Goal: Answer question/provide support: Answer question/provide support

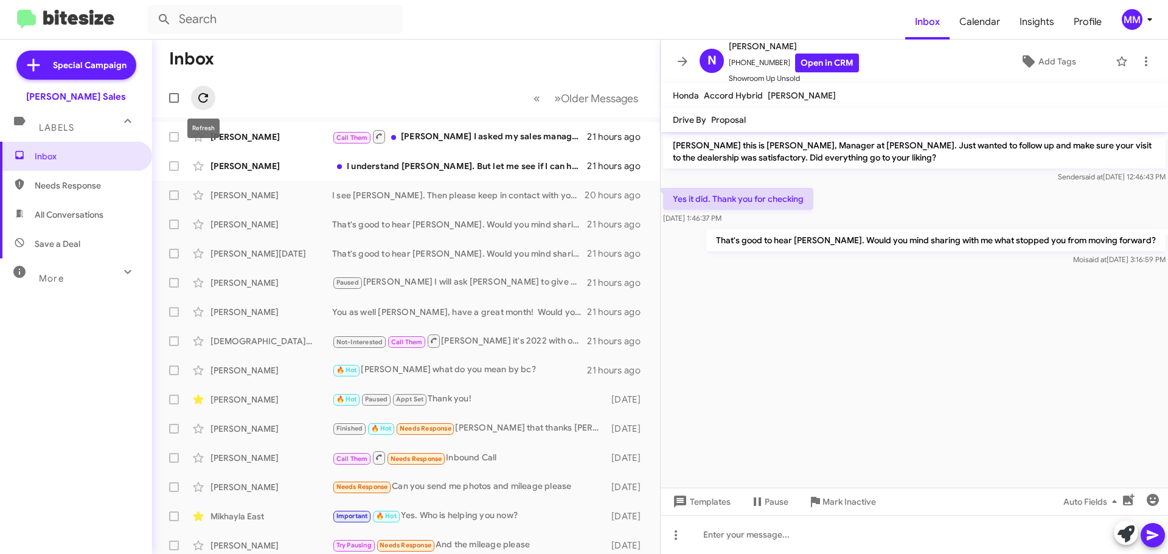
click at [206, 99] on icon at bounding box center [203, 98] width 15 height 15
click at [79, 183] on span "Needs Response" at bounding box center [86, 186] width 103 height 12
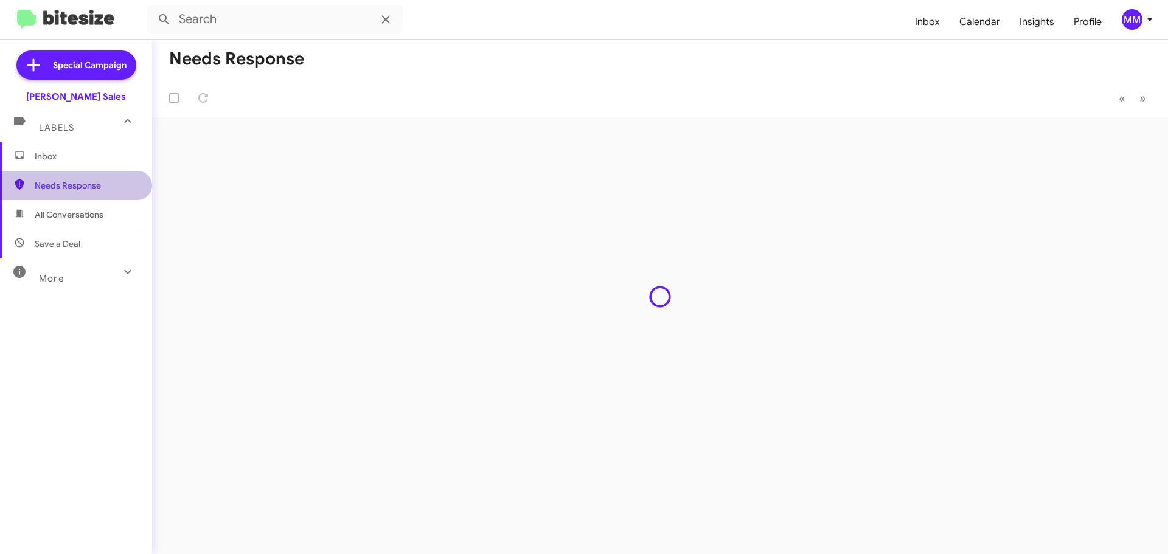
type input "in:needs-response"
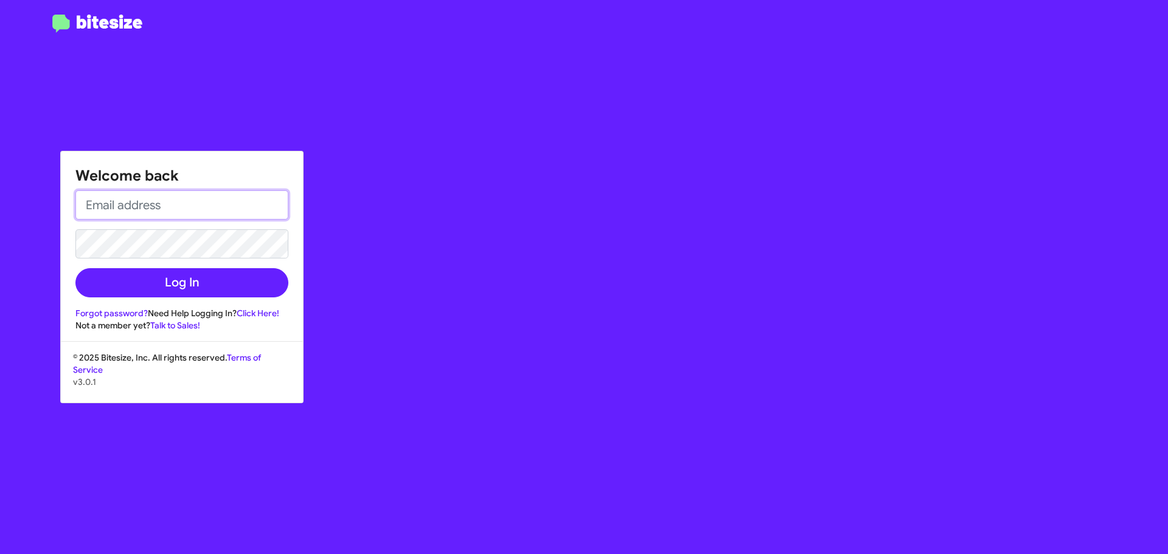
type input "[EMAIL_ADDRESS][DOMAIN_NAME]"
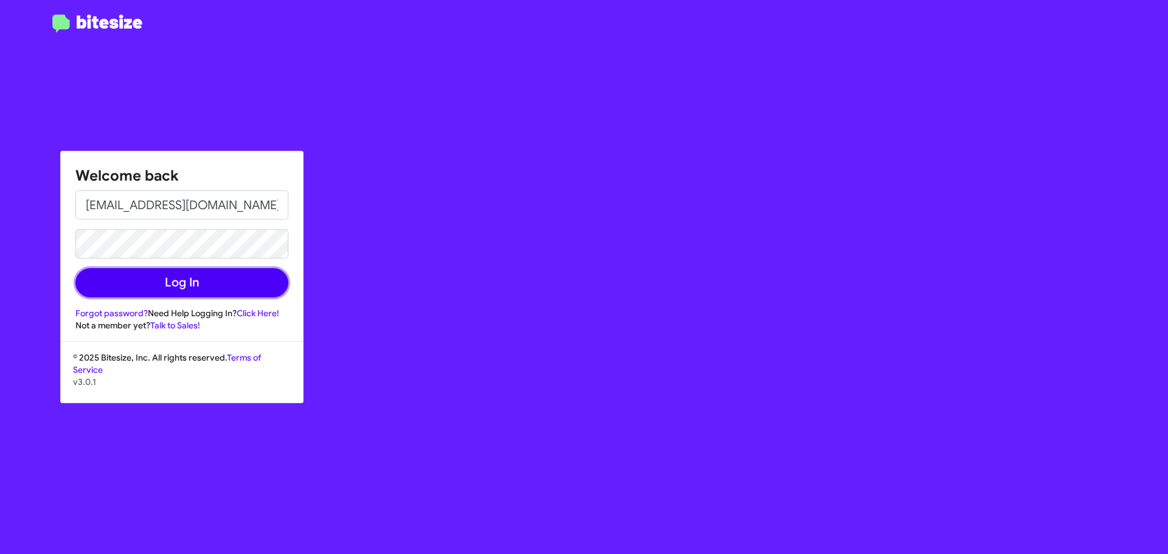
click at [181, 286] on button "Log In" at bounding box center [181, 282] width 213 height 29
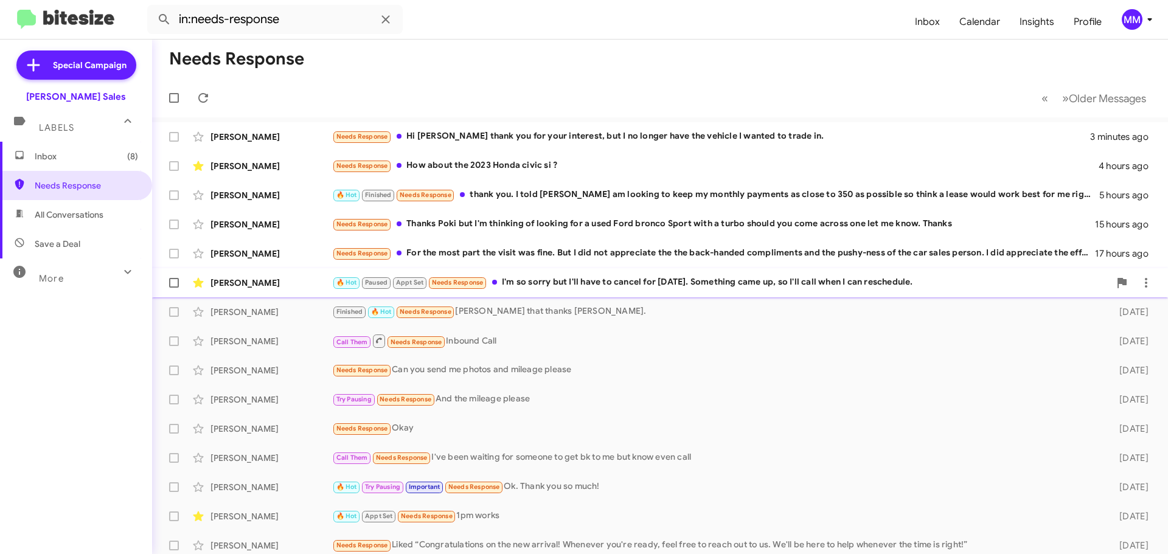
click at [543, 279] on div "🔥 Hot Paused Appt Set Needs Response I'm so sorry but I'll have to cancel for […" at bounding box center [721, 283] width 778 height 14
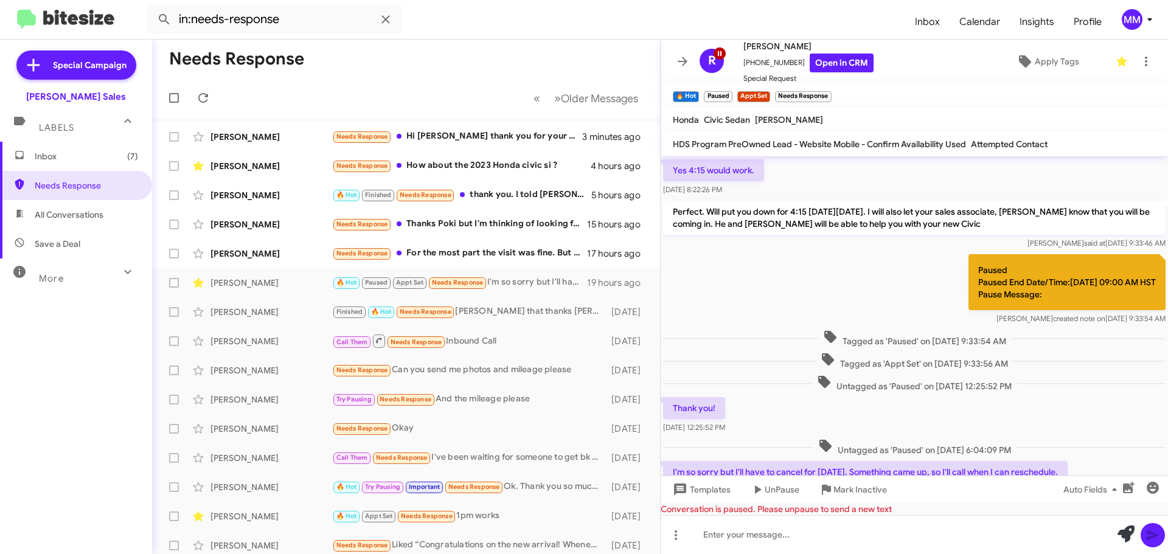
scroll to position [637, 0]
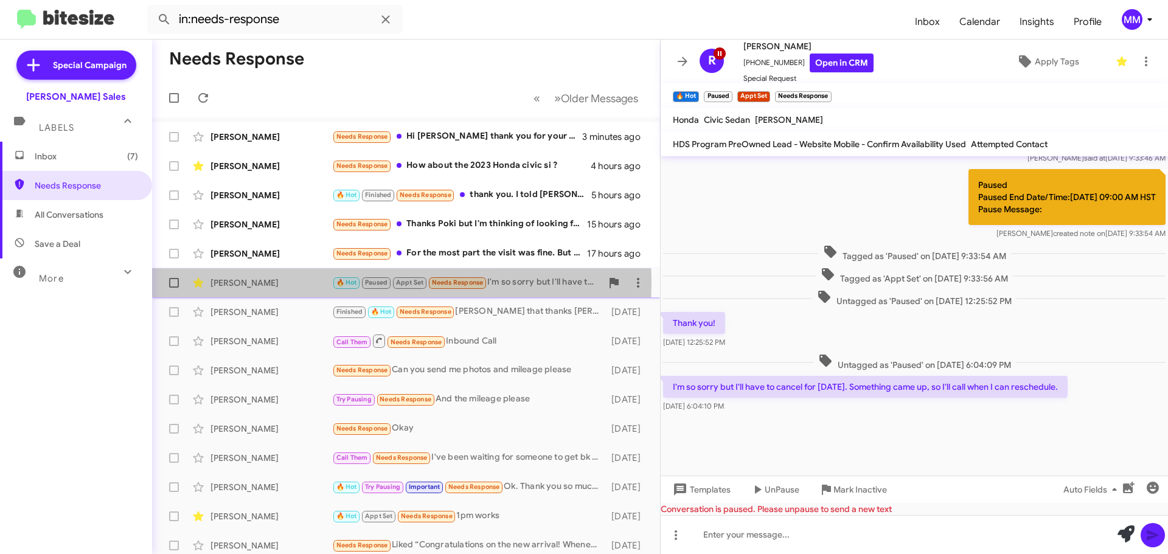
click at [266, 282] on div "[PERSON_NAME]" at bounding box center [272, 283] width 122 height 12
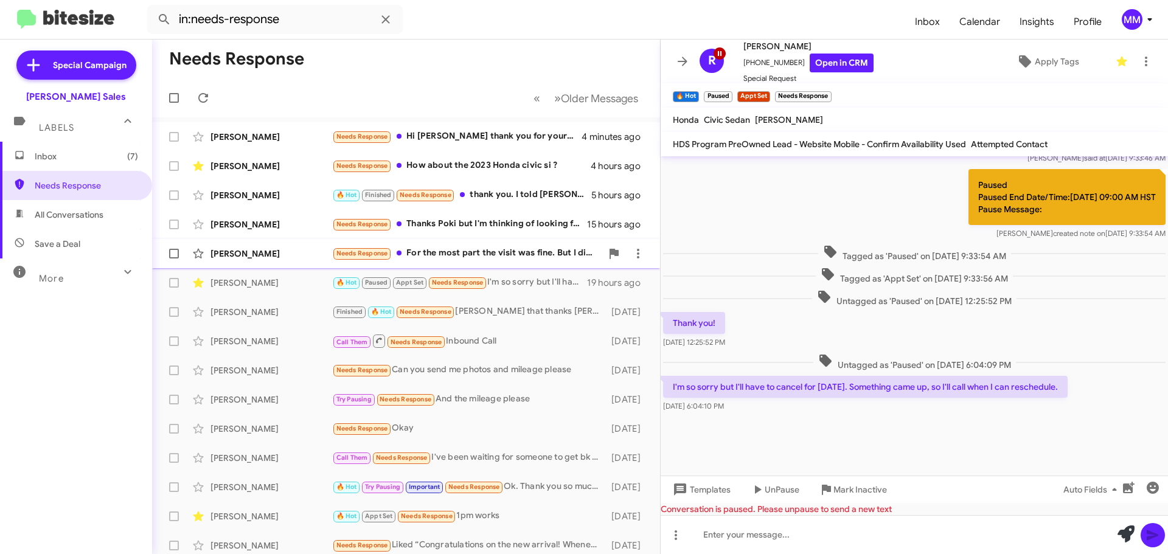
click at [303, 255] on div "[PERSON_NAME]" at bounding box center [272, 254] width 122 height 12
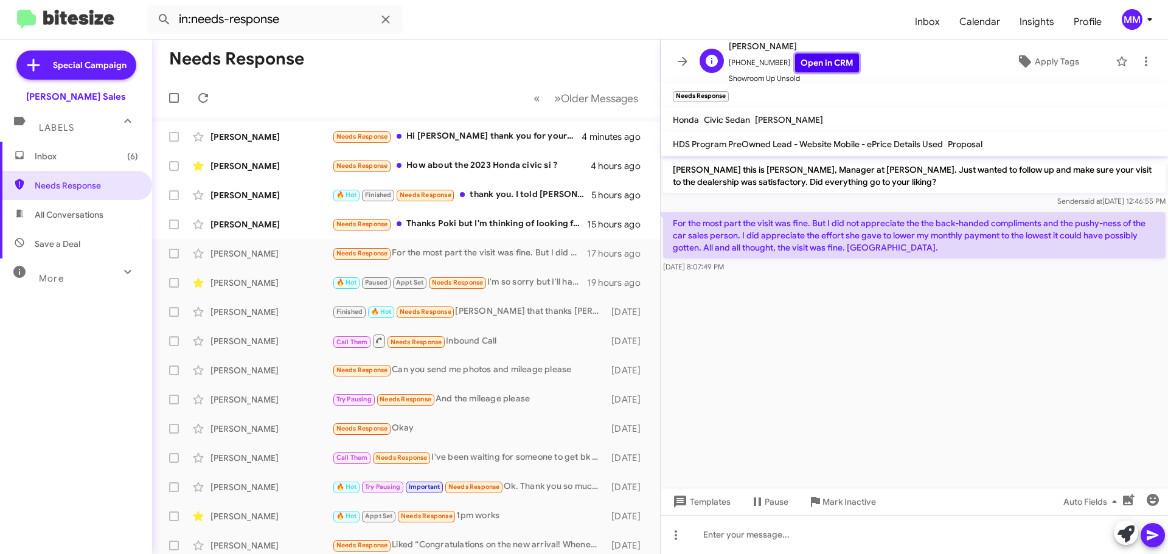
click at [809, 65] on link "Open in CRM" at bounding box center [827, 63] width 64 height 19
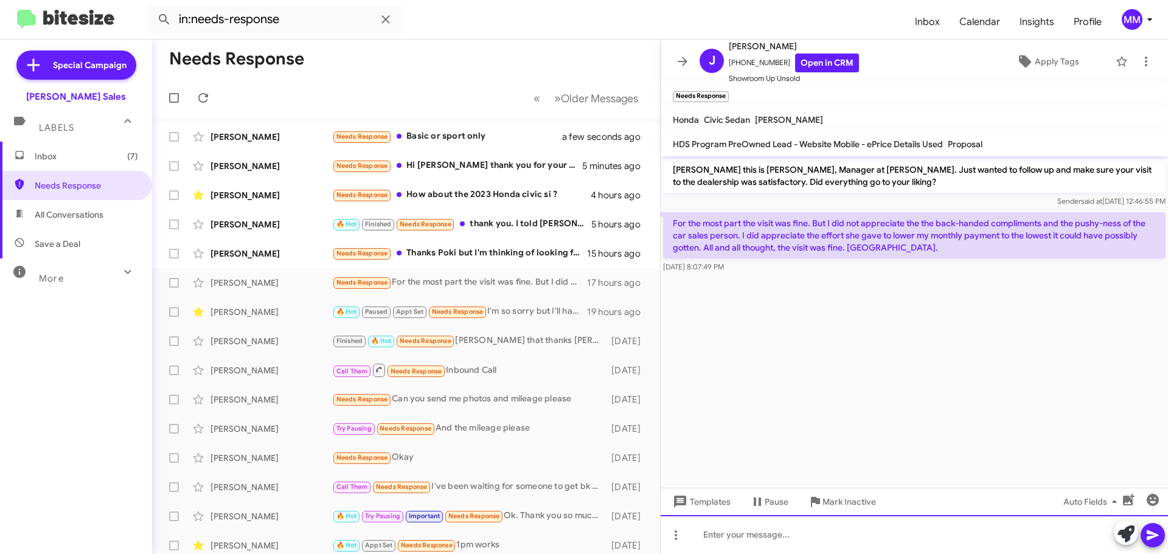
click at [734, 534] on div at bounding box center [915, 534] width 508 height 39
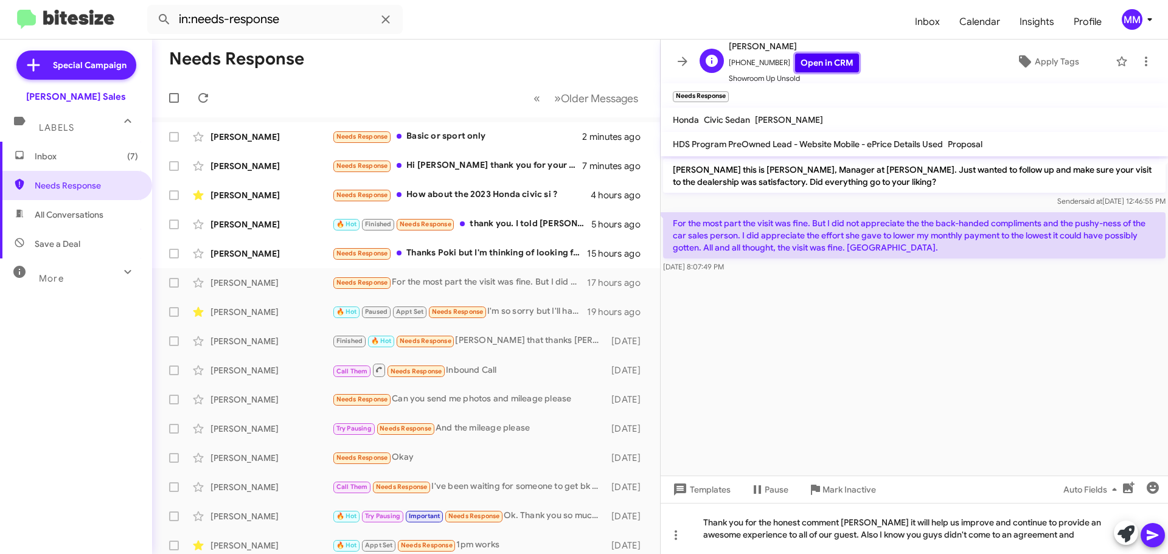
click at [814, 62] on link "Open in CRM" at bounding box center [827, 63] width 64 height 19
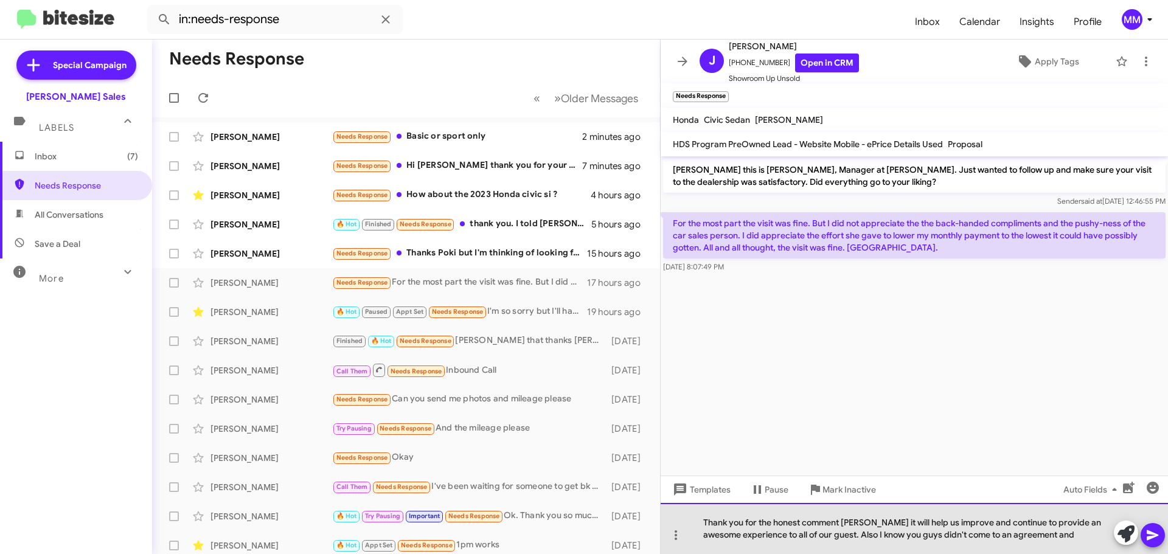
click at [1038, 534] on div "Thank you for the honest comment [PERSON_NAME] it will help us improve and cont…" at bounding box center [915, 528] width 508 height 51
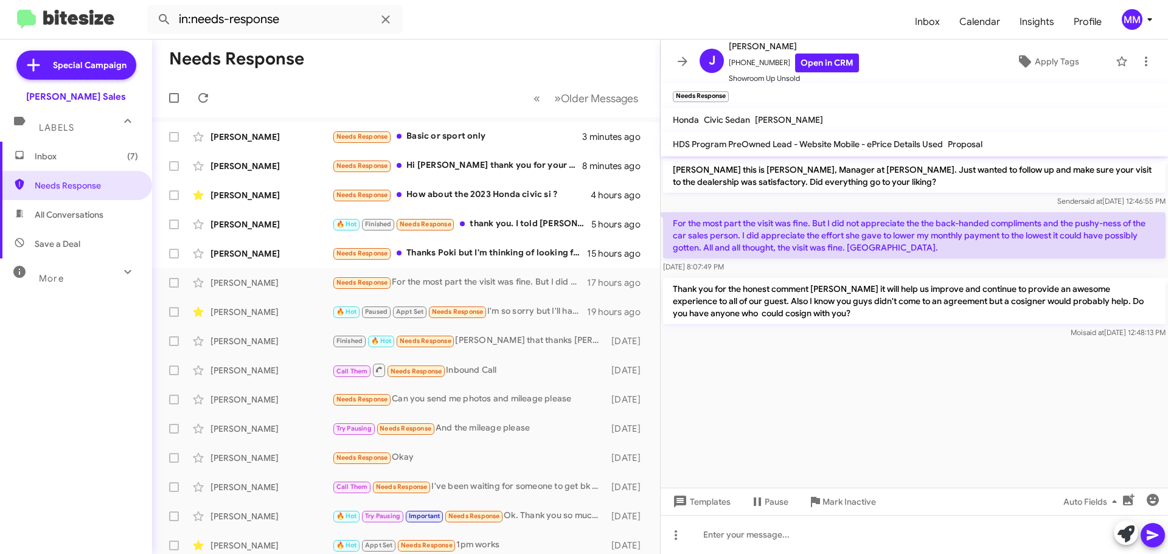
click at [685, 64] on icon at bounding box center [683, 61] width 10 height 9
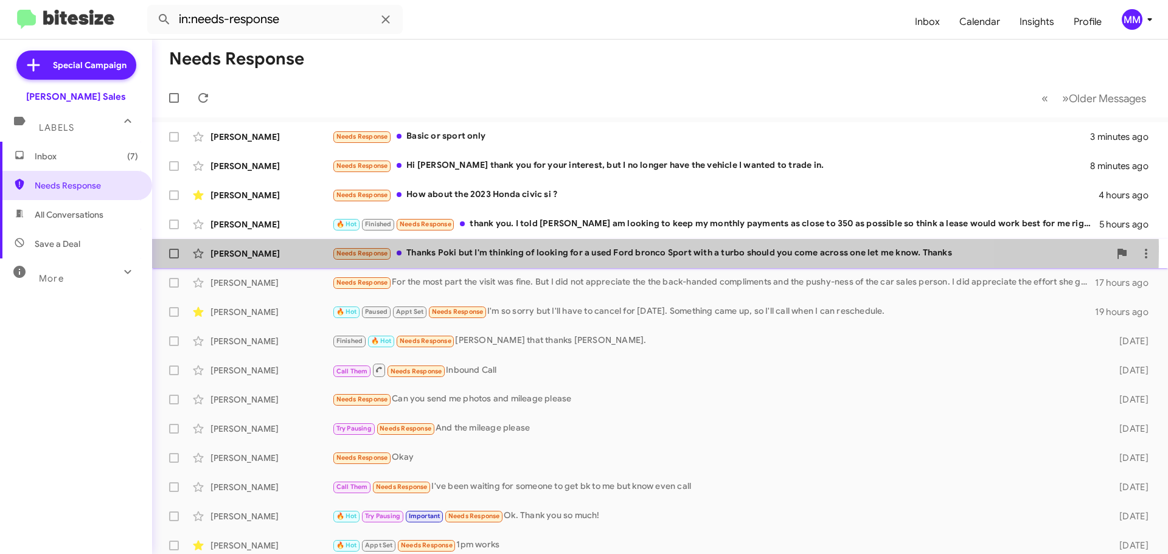
click at [536, 251] on div "Needs Response Thanks [PERSON_NAME] but I'm thinking of looking for a used Ford…" at bounding box center [721, 253] width 778 height 14
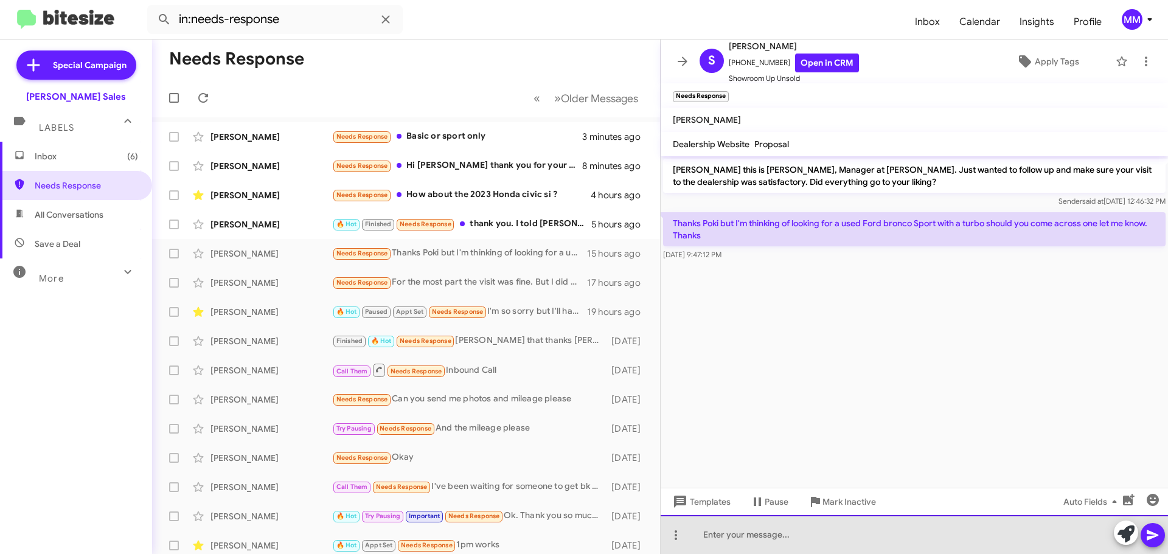
click at [746, 537] on div at bounding box center [915, 534] width 508 height 39
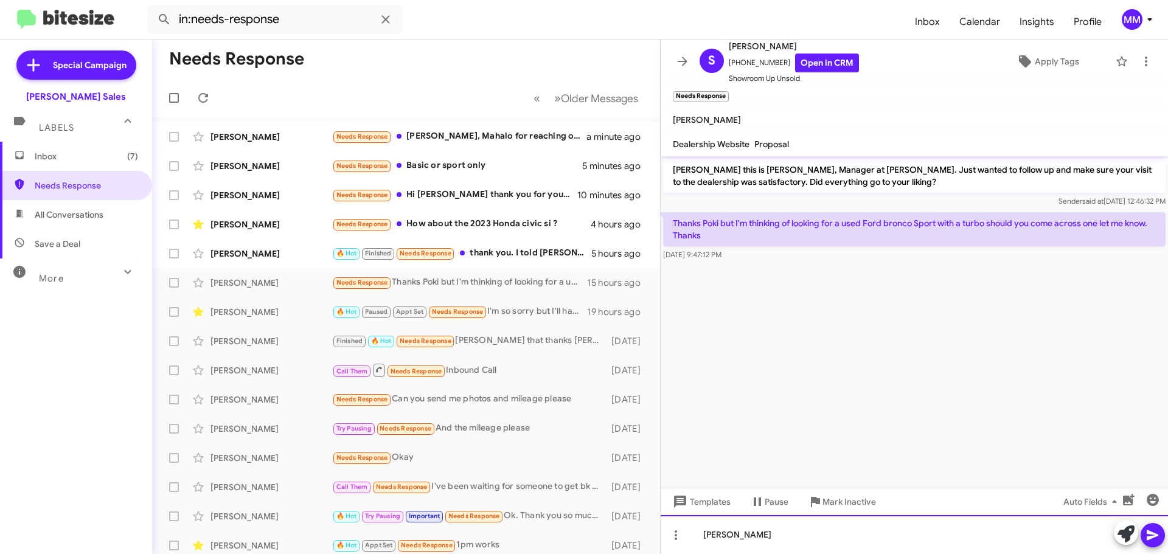
click at [767, 537] on div "[PERSON_NAME]" at bounding box center [915, 534] width 508 height 39
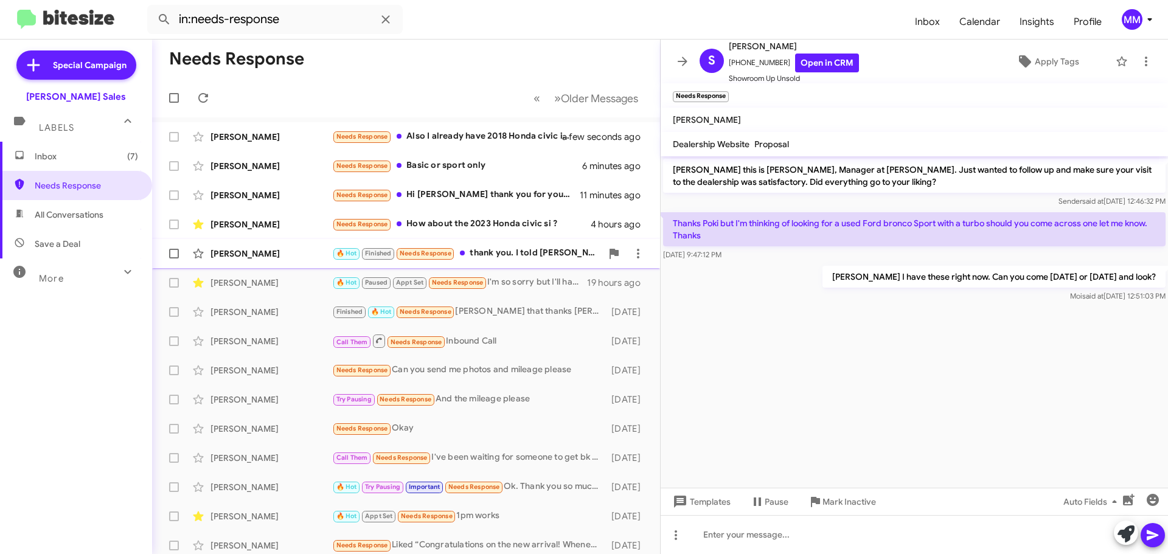
click at [281, 251] on div "[PERSON_NAME]" at bounding box center [272, 254] width 122 height 12
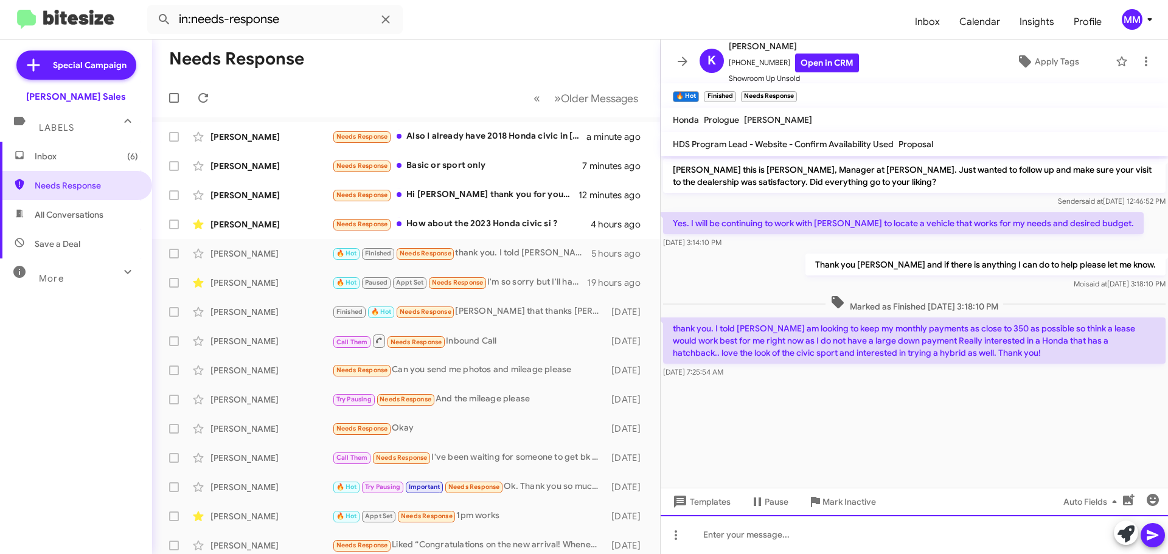
drag, startPoint x: 730, startPoint y: 540, endPoint x: 738, endPoint y: 528, distance: 14.2
click at [733, 533] on div at bounding box center [915, 534] width 508 height 39
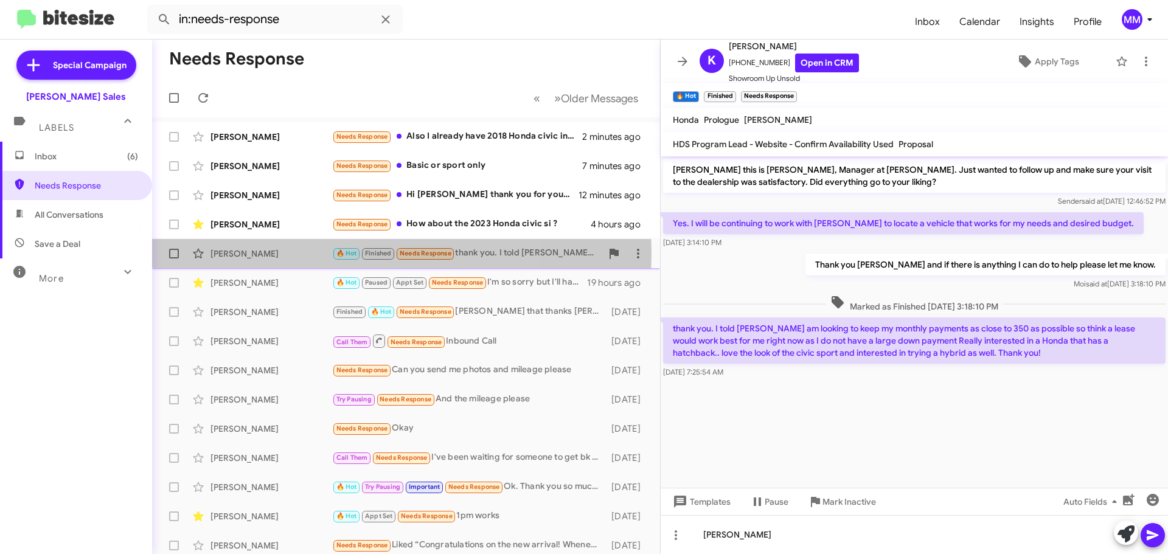
drag, startPoint x: 627, startPoint y: 250, endPoint x: 287, endPoint y: 253, distance: 340.8
click at [287, 253] on div "[PERSON_NAME]" at bounding box center [272, 254] width 122 height 12
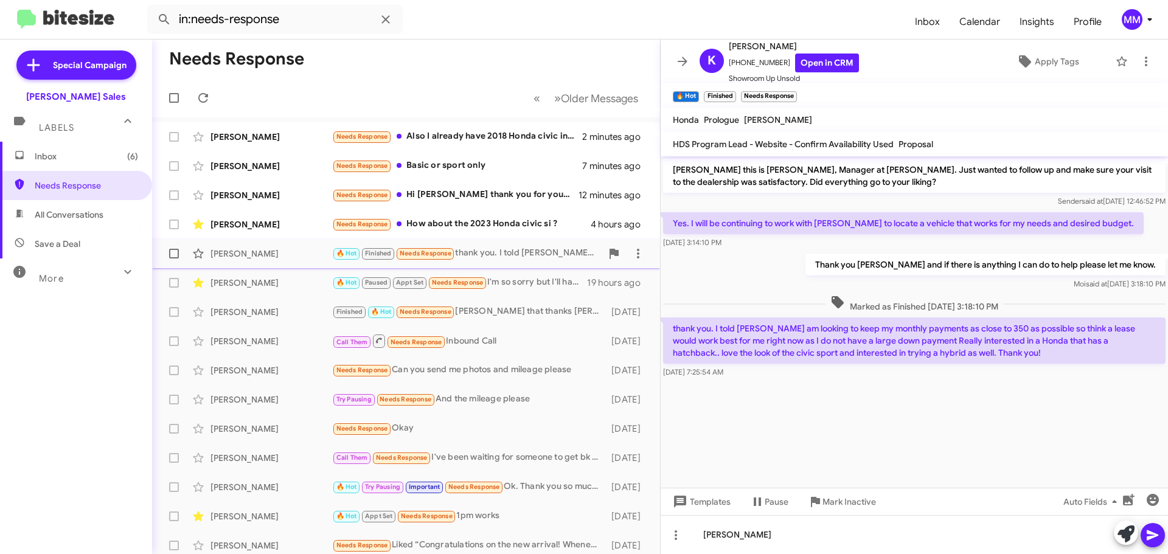
drag, startPoint x: 630, startPoint y: 250, endPoint x: 282, endPoint y: 253, distance: 347.5
click at [282, 253] on div "[PERSON_NAME]" at bounding box center [272, 254] width 122 height 12
click at [632, 254] on icon at bounding box center [638, 253] width 15 height 15
click at [568, 287] on span "Mark as unread" at bounding box center [537, 285] width 61 height 29
